Goal: Transaction & Acquisition: Subscribe to service/newsletter

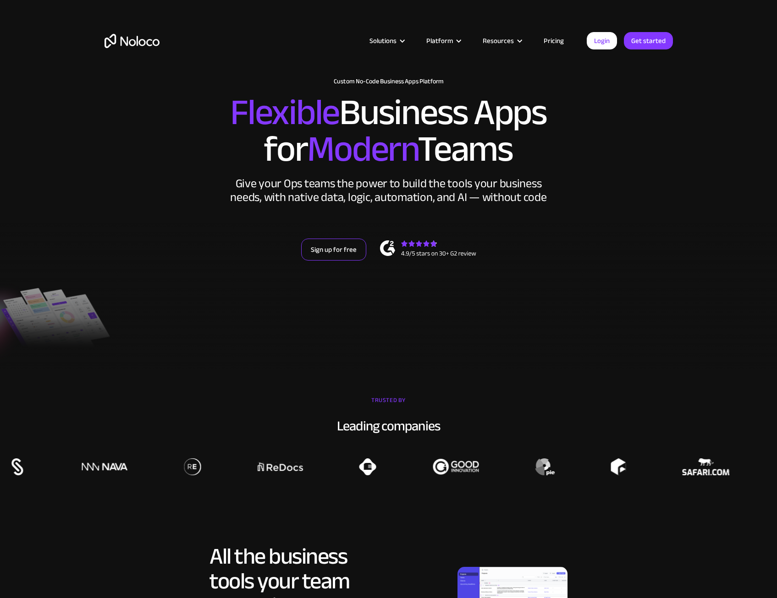
click at [346, 253] on link "Sign up for free" at bounding box center [333, 250] width 65 height 22
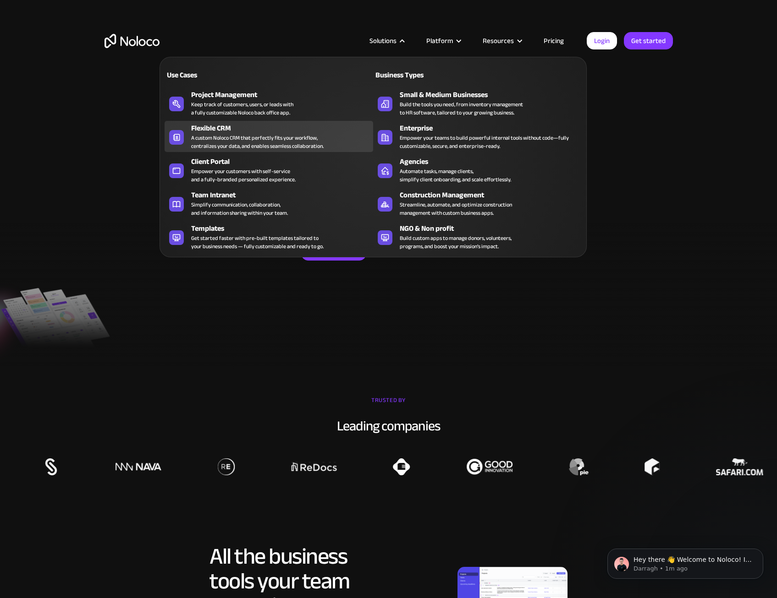
click at [236, 139] on div "A custom Noloco CRM that perfectly fits your workflow, centralizes your data, a…" at bounding box center [257, 142] width 132 height 16
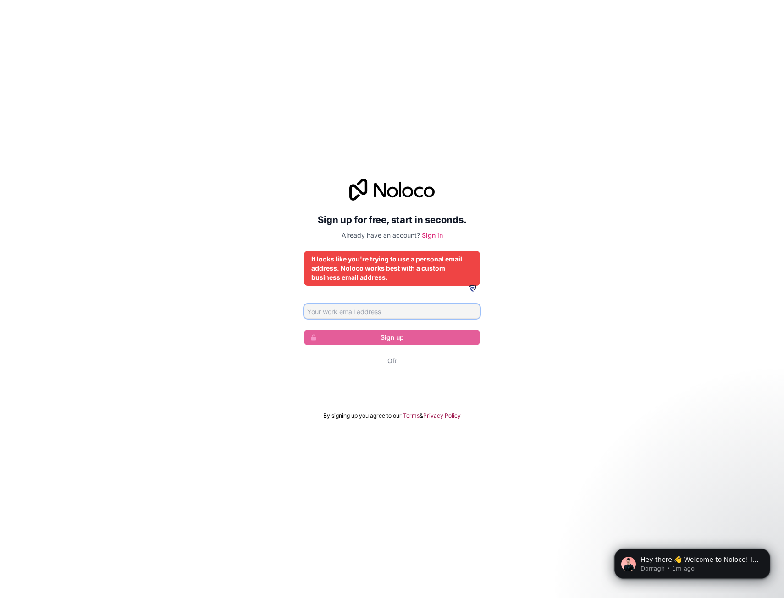
click at [412, 316] on input "Email address" at bounding box center [392, 311] width 176 height 15
click at [599, 385] on div "Sign up for free, start in seconds. Already have an account? Sign in It looks l…" at bounding box center [392, 299] width 784 height 267
drag, startPoint x: 611, startPoint y: 250, endPoint x: 674, endPoint y: 242, distance: 63.7
click at [611, 251] on div "Sign up for free, start in seconds. Already have an account? Sign in It looks l…" at bounding box center [392, 299] width 784 height 267
